Goal: Check status

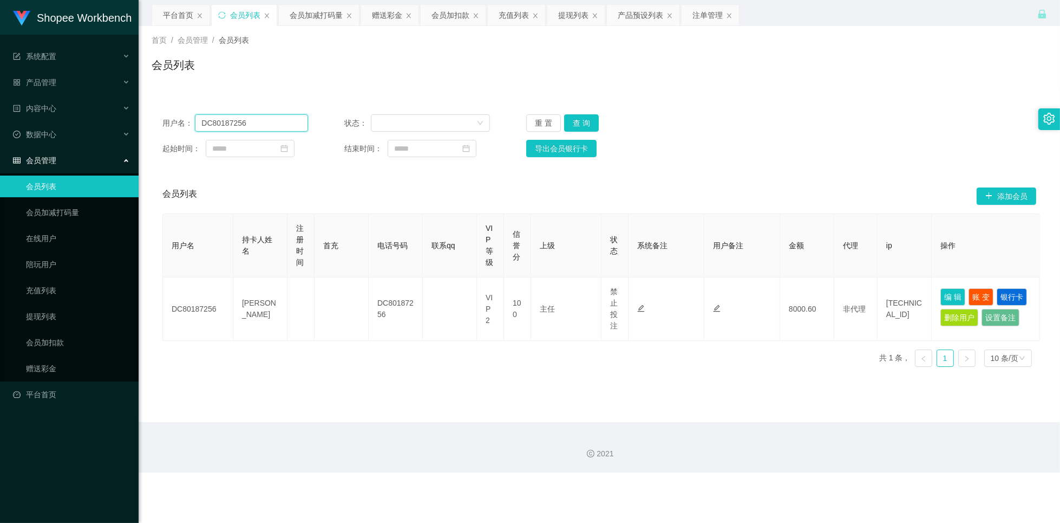
click at [275, 122] on input "DC80187256" at bounding box center [251, 122] width 113 height 17
paste input "TENG1932"
type input "TENG1932"
click at [588, 119] on button "查 询" at bounding box center [581, 122] width 35 height 17
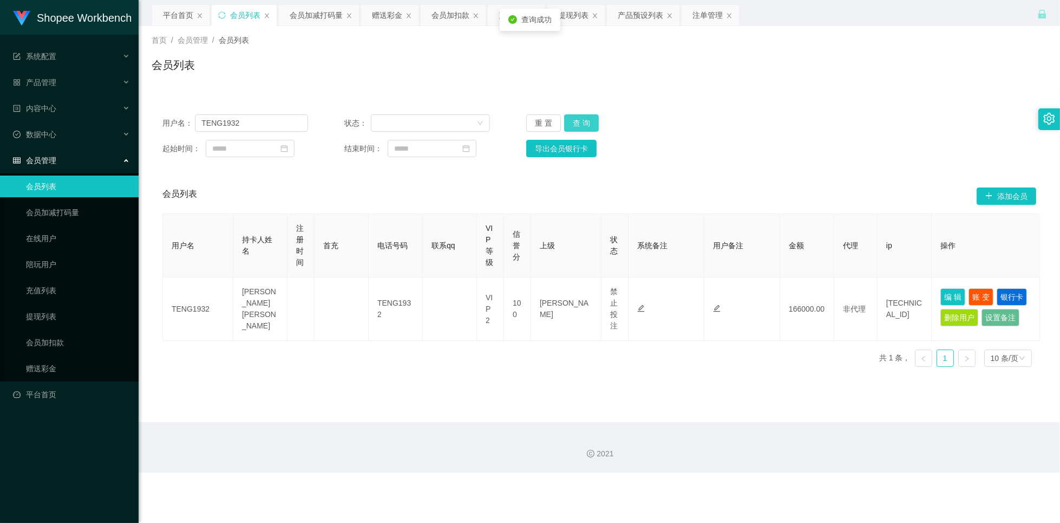
click at [587, 121] on button "查 询" at bounding box center [581, 122] width 35 height 17
click at [543, 123] on button "重 置" at bounding box center [543, 122] width 35 height 17
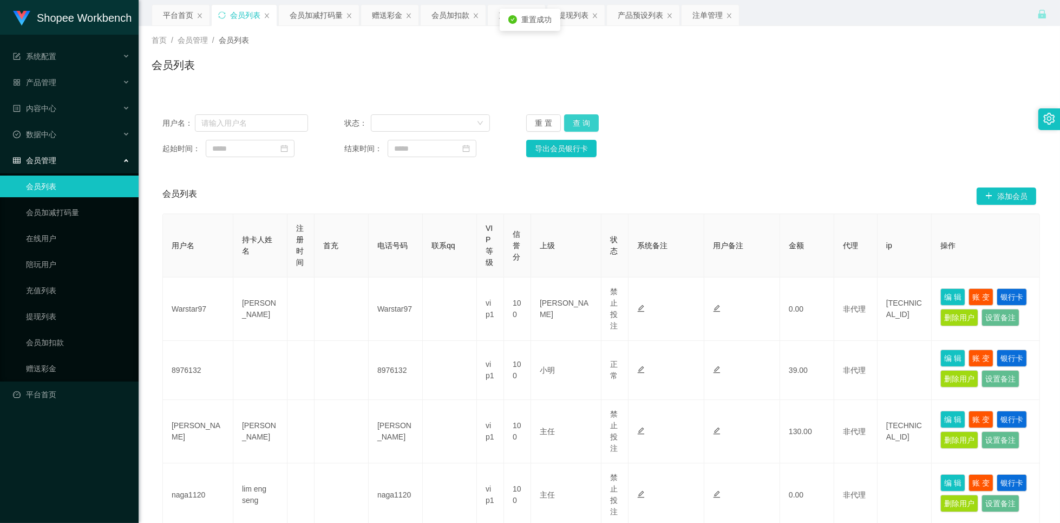
click at [578, 123] on button "查 询" at bounding box center [581, 122] width 35 height 17
click at [180, 22] on div "平台首页" at bounding box center [178, 15] width 30 height 21
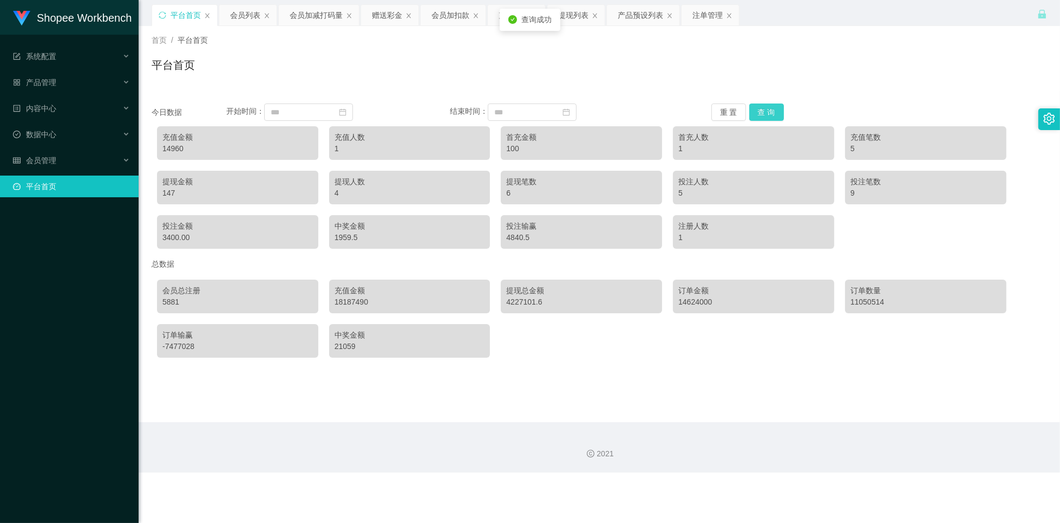
click at [761, 115] on button "查 询" at bounding box center [766, 111] width 35 height 17
